Goal: Check status: Check status

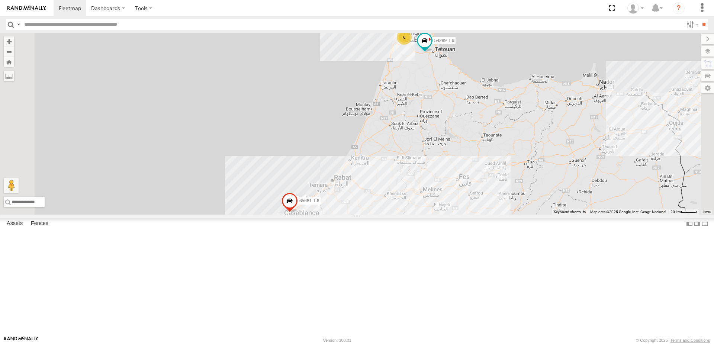
click at [0, 0] on div "Tanger" at bounding box center [0, 0] width 0 height 0
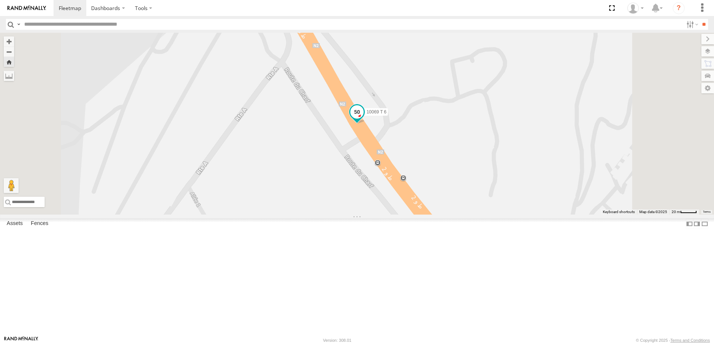
click at [364, 118] on span at bounding box center [356, 111] width 13 height 13
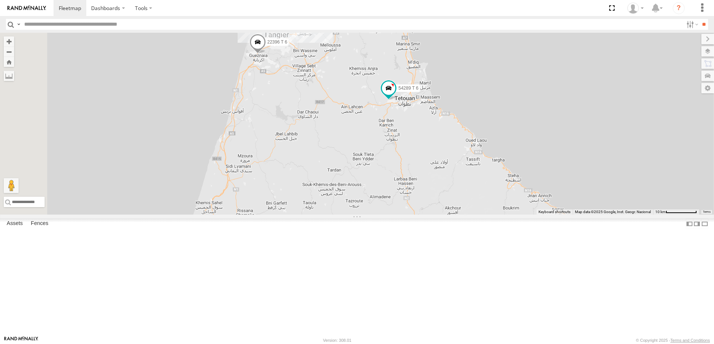
drag, startPoint x: 507, startPoint y: 75, endPoint x: 468, endPoint y: 183, distance: 115.1
click at [468, 183] on div "54289 T 6 65681 T 6 22396 T 6" at bounding box center [357, 124] width 714 height 182
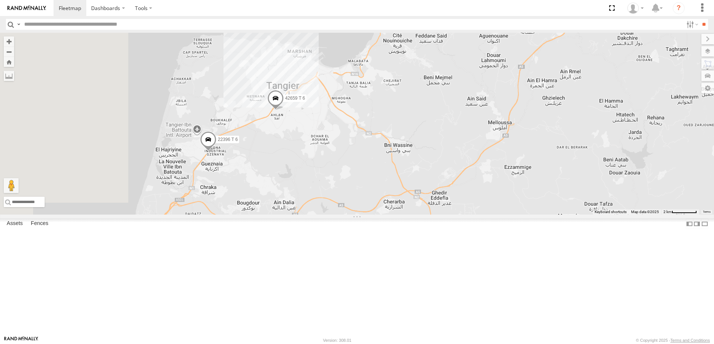
drag, startPoint x: 330, startPoint y: 101, endPoint x: 483, endPoint y: 297, distance: 249.2
click at [483, 215] on div "54289 T 6 65681 T 6 22396 T 6 42659 T 6" at bounding box center [357, 124] width 714 height 182
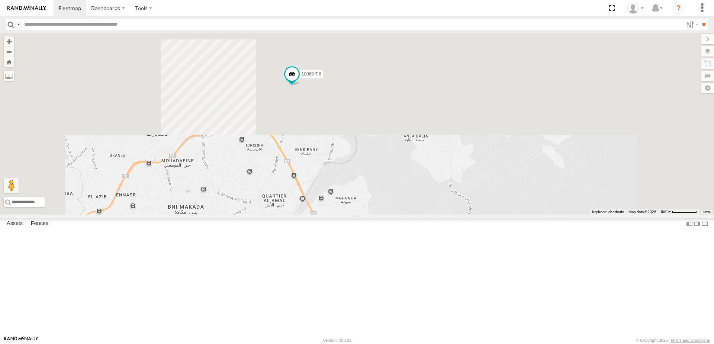
drag, startPoint x: 380, startPoint y: 74, endPoint x: 385, endPoint y: 269, distance: 195.3
click at [385, 215] on div "54289 T 6 65681 T 6 22396 T 6 42659 T 6 10069 T 6 42569 T 6" at bounding box center [357, 124] width 714 height 182
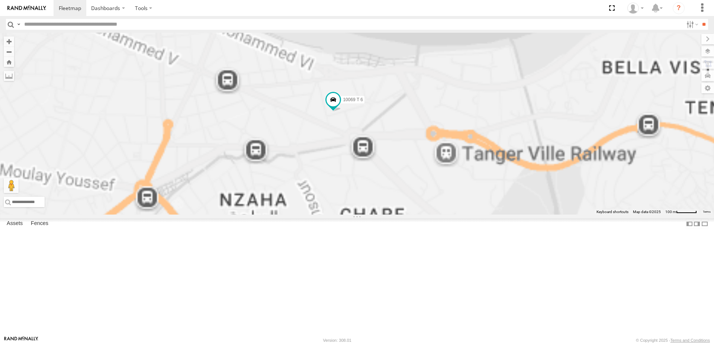
drag, startPoint x: 378, startPoint y: 109, endPoint x: 414, endPoint y: 223, distance: 119.6
click at [414, 215] on div "54289 T 6 65681 T 6 22396 T 6 42659 T 6 10069 T 6 42569 T 6 10010 T 6 90599 T 6" at bounding box center [357, 124] width 714 height 182
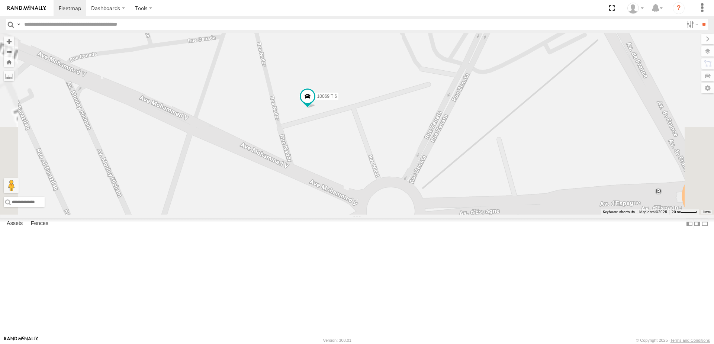
drag, startPoint x: 431, startPoint y: 97, endPoint x: 417, endPoint y: 228, distance: 131.7
click at [417, 215] on div "54289 T 6 65681 T 6 22396 T 6 42659 T 6 10069 T 6 42569 T 6 10010 T 6 90599 T 6" at bounding box center [357, 124] width 714 height 182
